Goal: Transaction & Acquisition: Purchase product/service

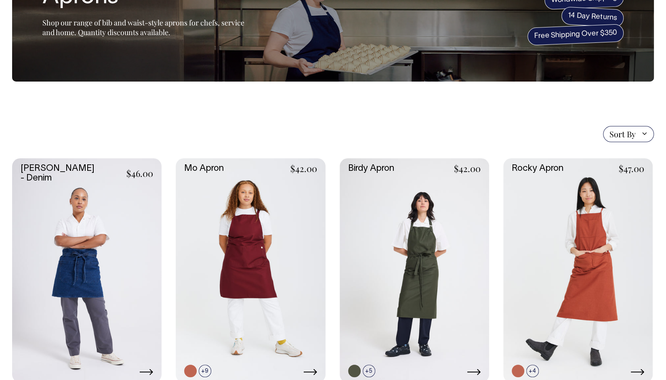
scroll to position [91, 0]
click at [590, 308] on link at bounding box center [579, 270] width 150 height 224
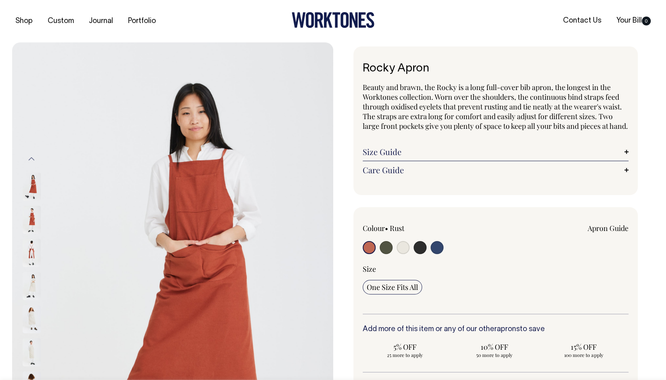
click at [382, 254] on input "radio" at bounding box center [386, 247] width 13 height 13
radio input "true"
select select "Olive"
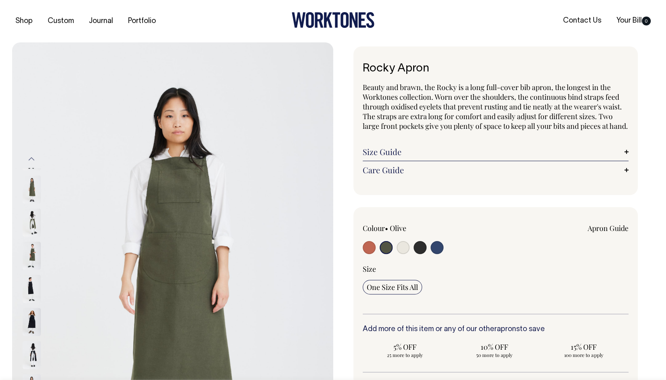
click at [437, 254] on input "radio" at bounding box center [437, 247] width 13 height 13
radio input "true"
select select "Indigo"
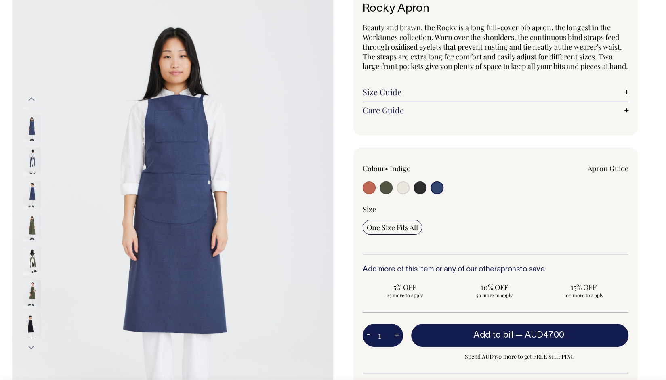
scroll to position [59, 0]
click at [11, 155] on div "Previous Next" at bounding box center [333, 239] width 666 height 512
click at [32, 162] on img at bounding box center [32, 162] width 18 height 28
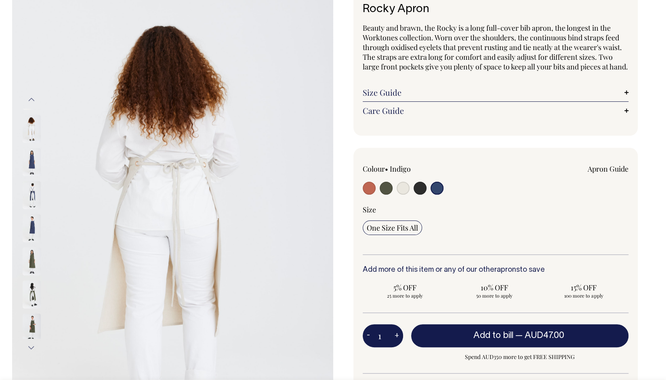
click at [440, 195] on input "radio" at bounding box center [437, 188] width 13 height 13
